Goal: Find contact information: Find contact information

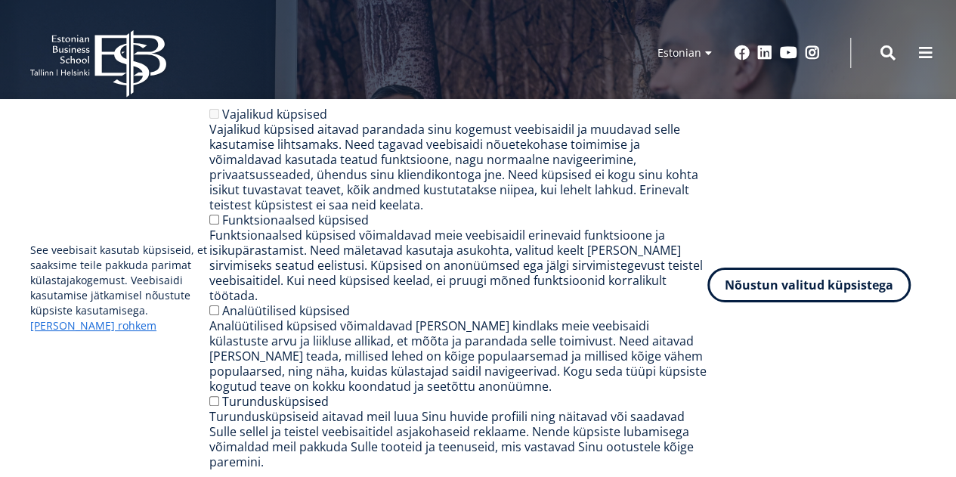
click at [746, 302] on button "Nõustun valitud küpsistega" at bounding box center [808, 284] width 203 height 35
